Goal: Find specific page/section: Find specific page/section

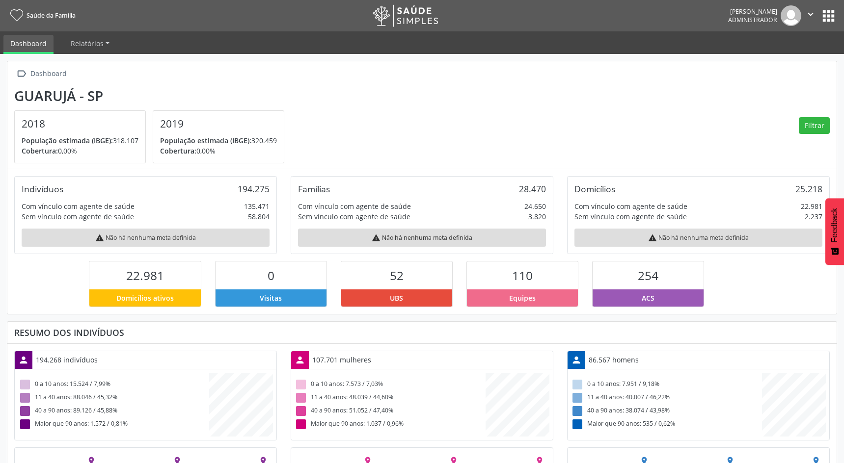
scroll to position [163, 276]
click at [827, 17] on button "apps" at bounding box center [828, 15] width 17 height 17
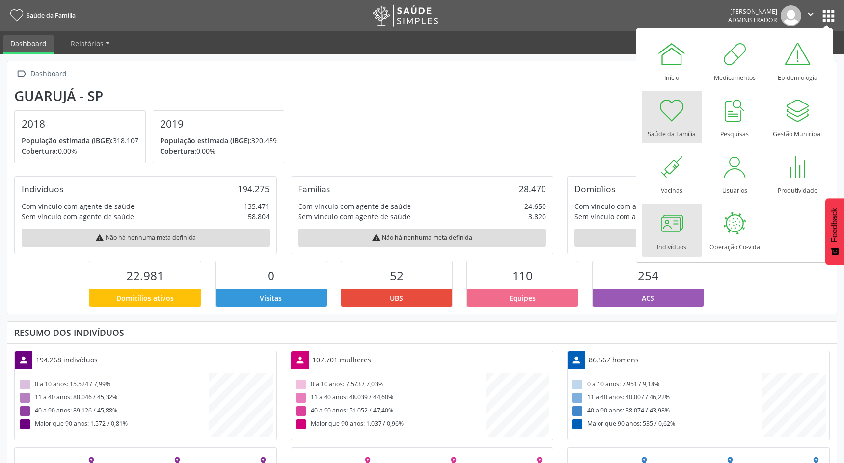
click at [675, 230] on div at bounding box center [671, 223] width 29 height 29
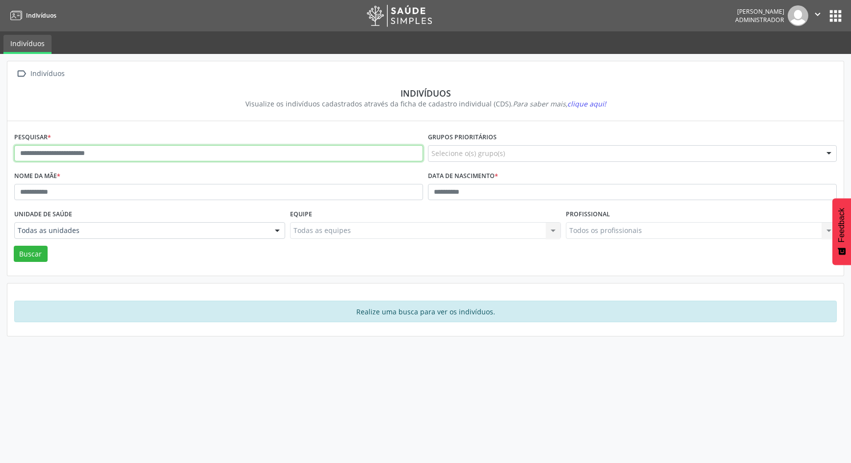
click at [139, 153] on input "text" at bounding box center [218, 153] width 409 height 17
type input "*****"
click at [14, 246] on button "Buscar" at bounding box center [31, 254] width 34 height 17
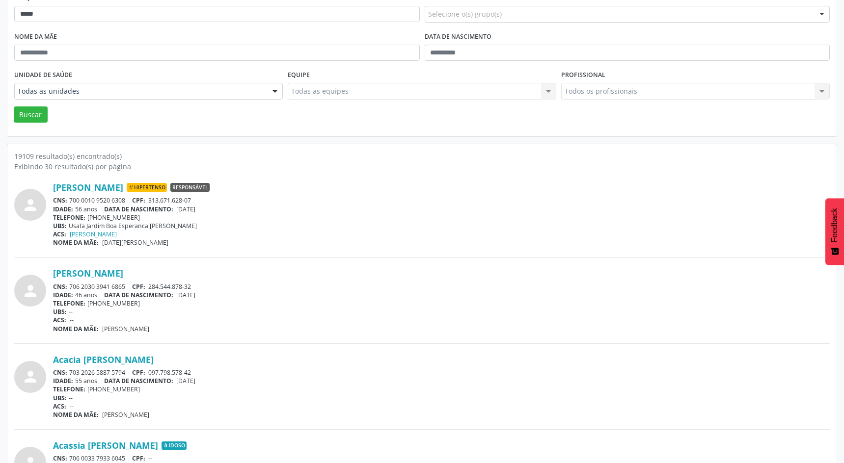
scroll to position [147, 0]
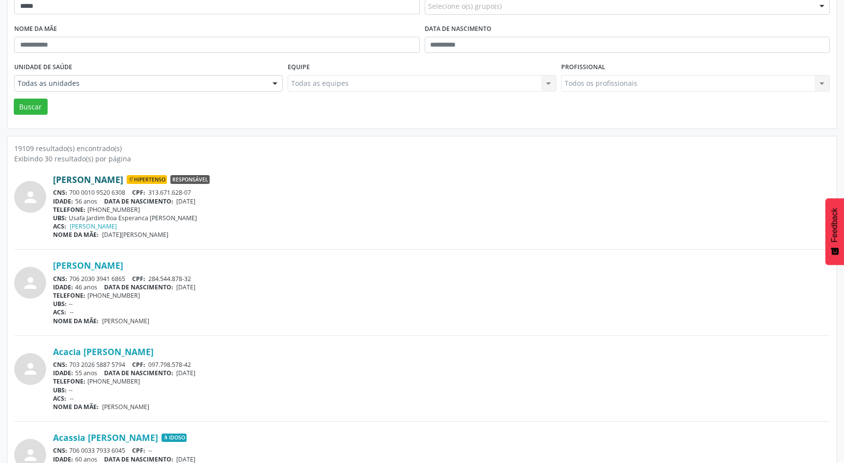
click at [115, 181] on link "Abedita Maria Gomes" at bounding box center [88, 179] width 70 height 11
click at [123, 266] on link "Abinoa Maria Ferreira da Silva" at bounding box center [88, 265] width 70 height 11
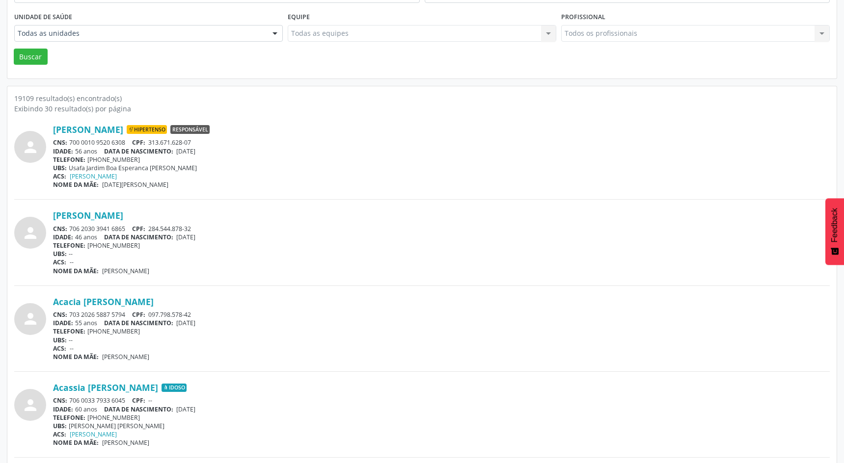
scroll to position [245, 0]
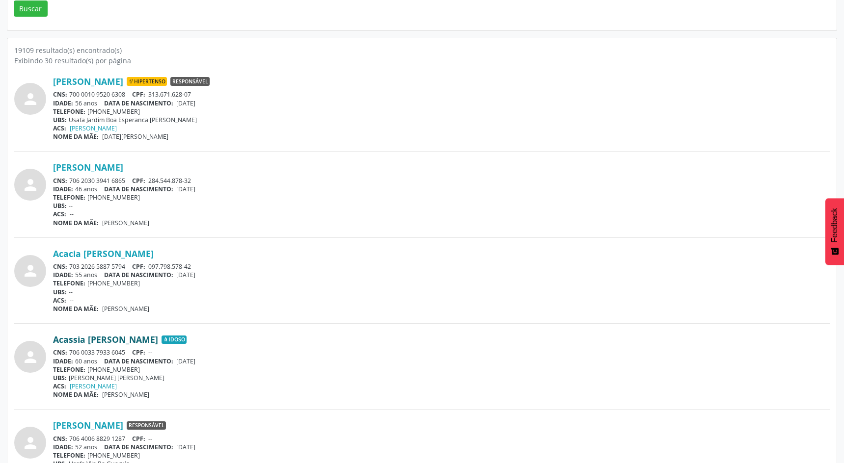
click at [104, 344] on link "Acassia Maria Bispo" at bounding box center [105, 339] width 105 height 11
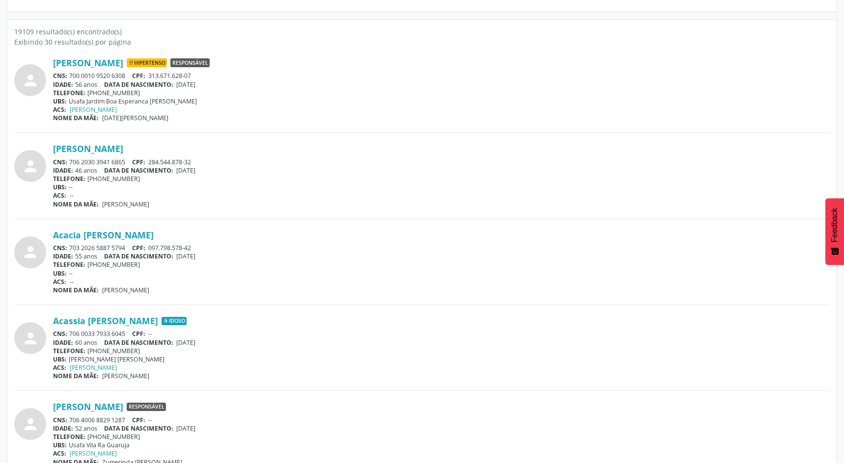
scroll to position [393, 0]
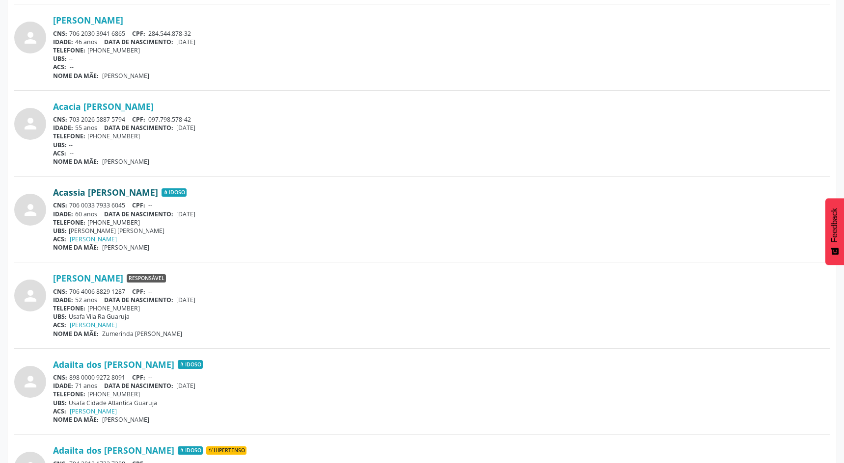
click at [98, 195] on link "Acassia Maria Bispo" at bounding box center [105, 192] width 105 height 11
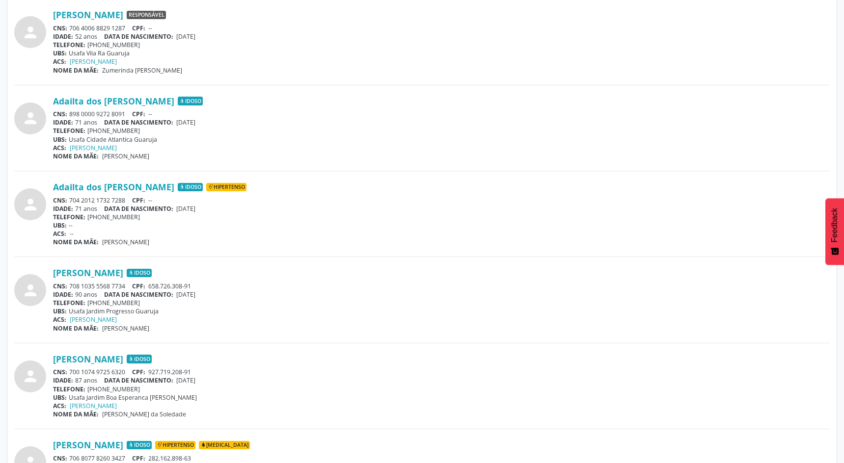
scroll to position [736, 0]
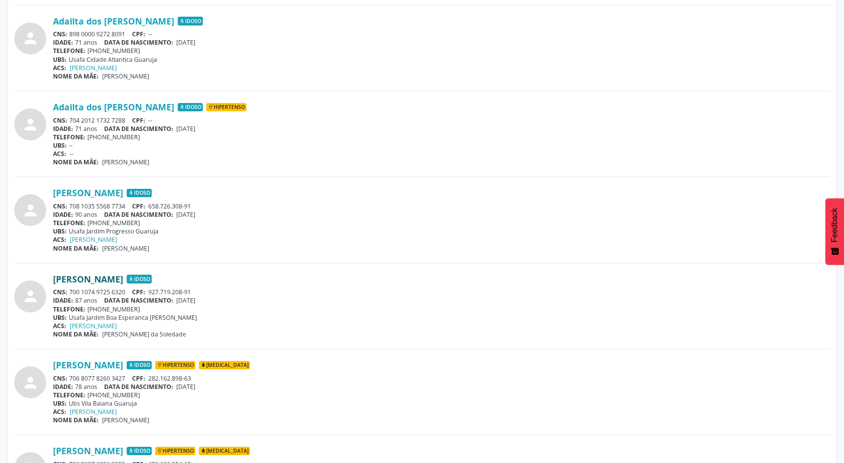
click at [123, 282] on link "Adalcina Maria da Silva" at bounding box center [88, 279] width 70 height 11
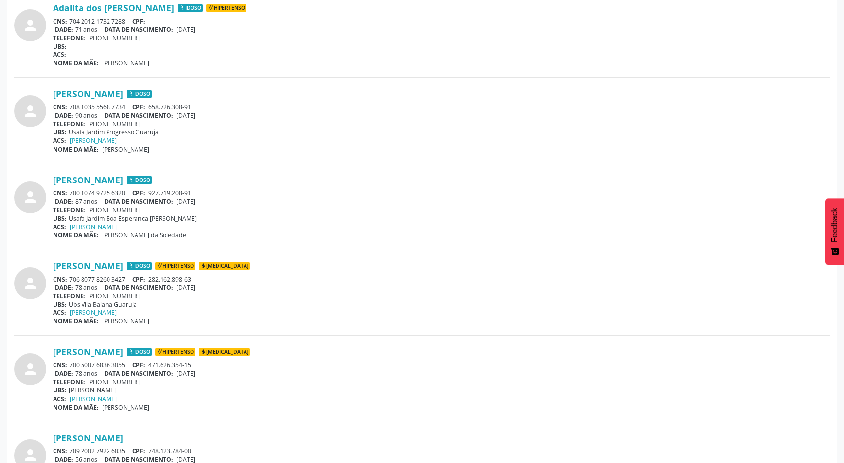
scroll to position [884, 0]
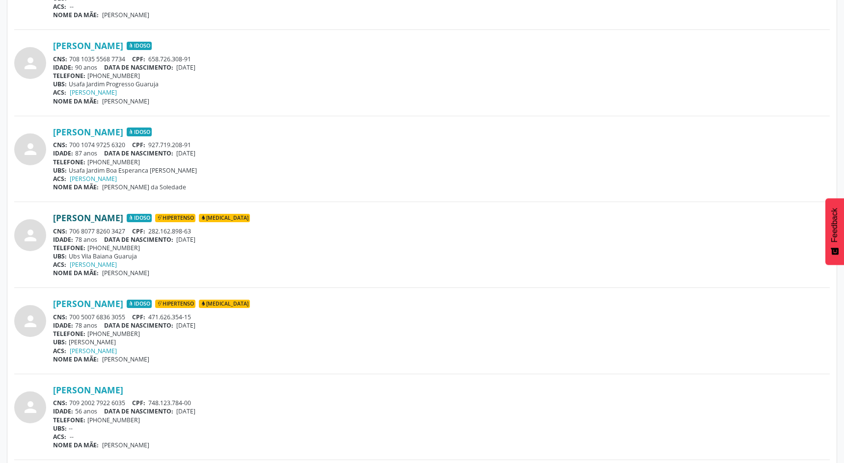
click at [113, 221] on link "Adalgisa Maria da Silva" at bounding box center [88, 218] width 70 height 11
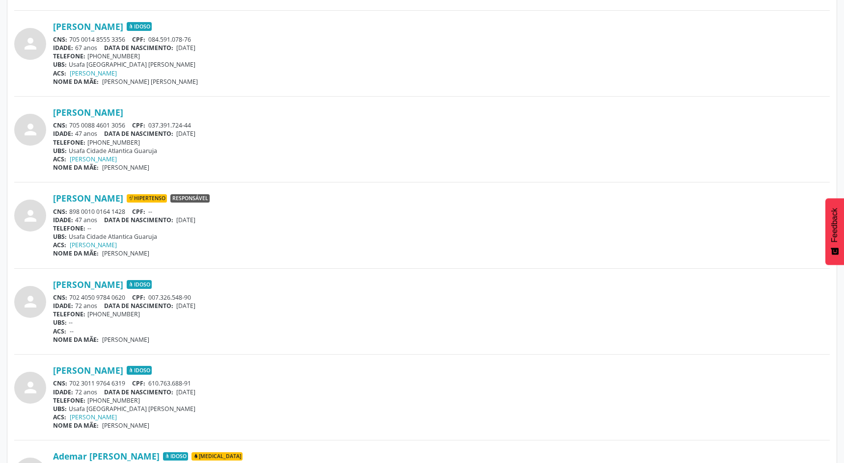
scroll to position [2013, 0]
